Goal: Task Accomplishment & Management: Manage account settings

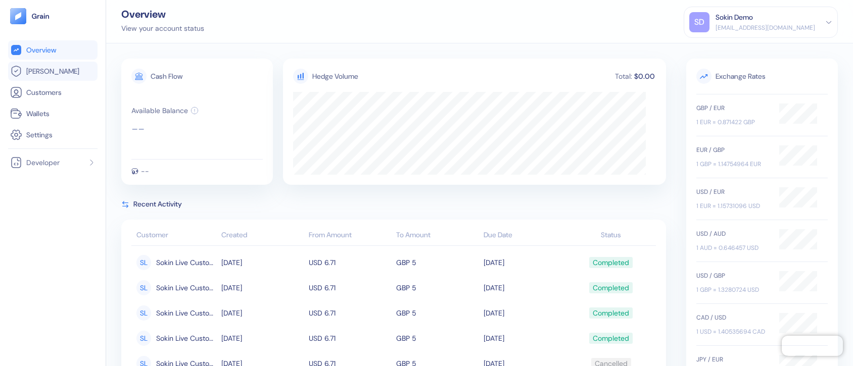
click at [44, 67] on span "[PERSON_NAME]" at bounding box center [52, 71] width 53 height 10
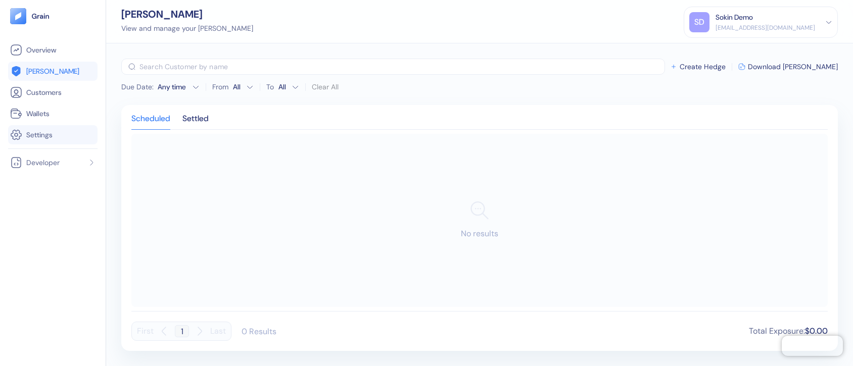
click at [48, 135] on span "Settings" at bounding box center [39, 135] width 26 height 10
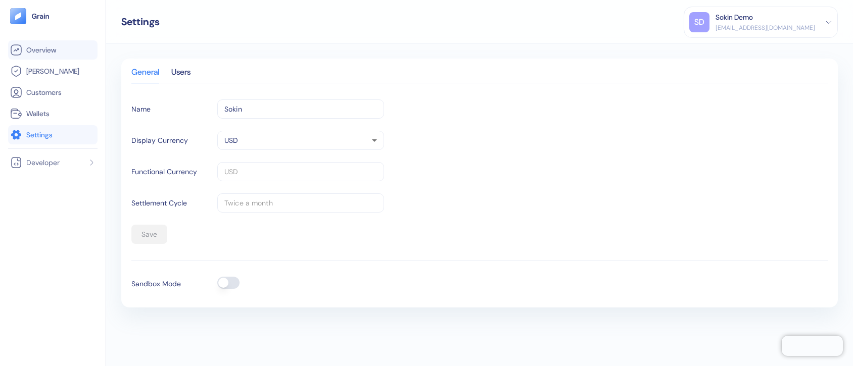
click at [73, 47] on link "Overview" at bounding box center [52, 50] width 85 height 12
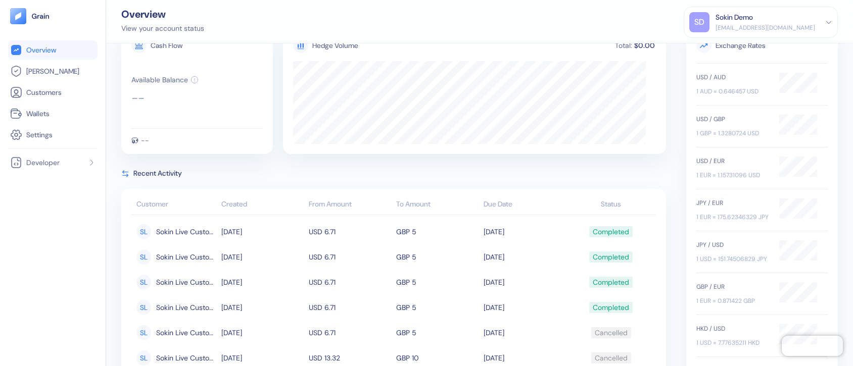
scroll to position [32, 0]
click at [800, 28] on div "[EMAIL_ADDRESS][DOMAIN_NAME]" at bounding box center [764, 27] width 99 height 9
click at [729, 46] on div "Sign Out" at bounding box center [716, 50] width 28 height 11
